Goal: Check status

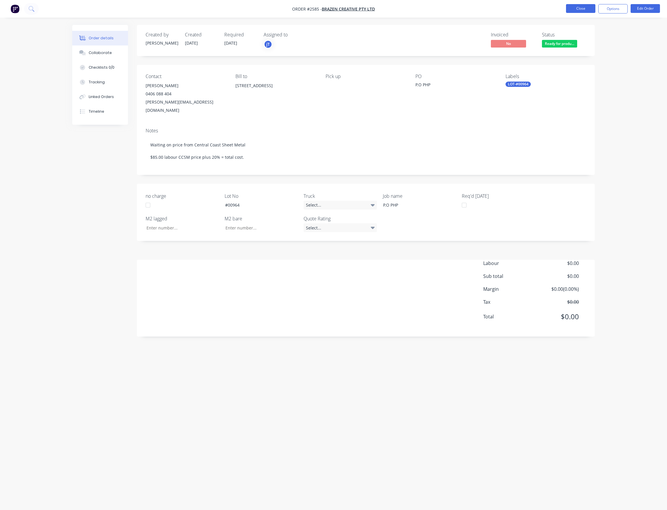
click at [583, 12] on button "Close" at bounding box center [580, 8] width 29 height 9
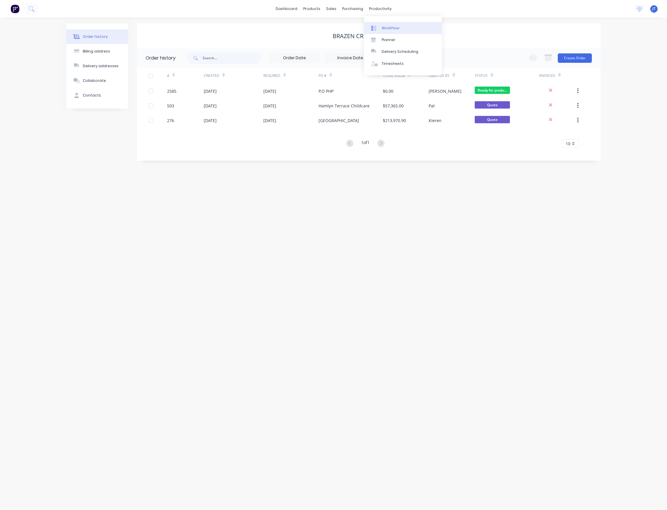
click at [387, 26] on div "Workflow" at bounding box center [391, 28] width 18 height 5
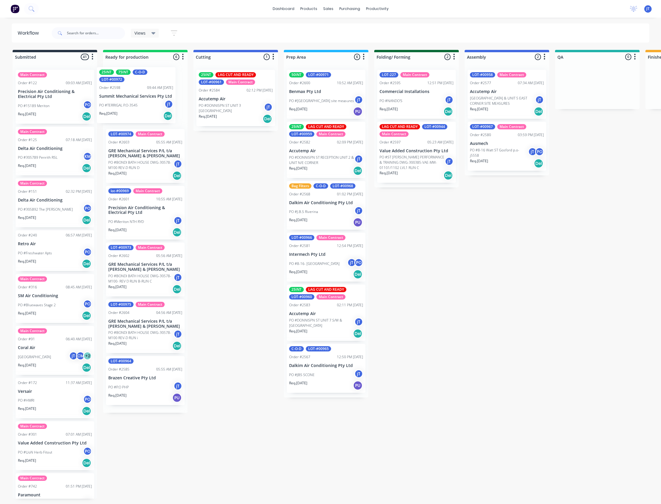
drag, startPoint x: 153, startPoint y: 170, endPoint x: 143, endPoint y: 109, distance: 61.9
click at [143, 109] on div "LOT-#00974 Main Contract Order #2603 05:55 AM [DATE] GRE Mechanical Services P/…" at bounding box center [145, 239] width 85 height 348
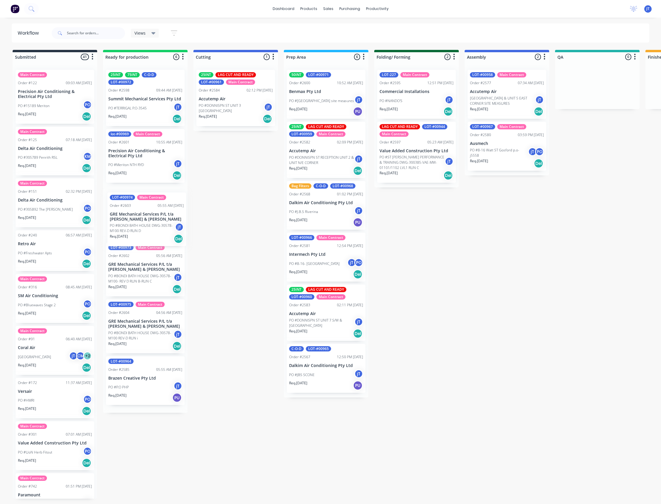
drag, startPoint x: 156, startPoint y: 164, endPoint x: 155, endPoint y: 225, distance: 61.1
click at [155, 226] on div "25INT 75INT C-O-D LOT-#00972 Order #2598 09:44 AM [DATE] Summit Mechanical Serv…" at bounding box center [145, 239] width 85 height 348
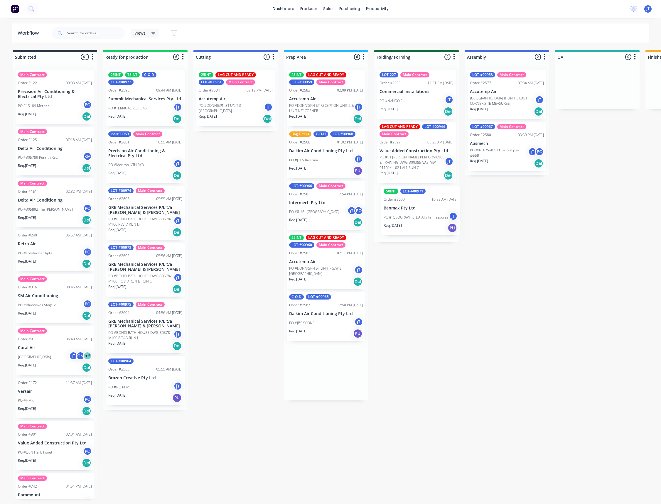
drag, startPoint x: 320, startPoint y: 88, endPoint x: 413, endPoint y: 207, distance: 150.9
click at [413, 207] on div "Submitted 41 Summaries Total order value Invoiced to date To be invoiced Main C…" at bounding box center [571, 282] width 1150 height 465
